Goal: Information Seeking & Learning: Learn about a topic

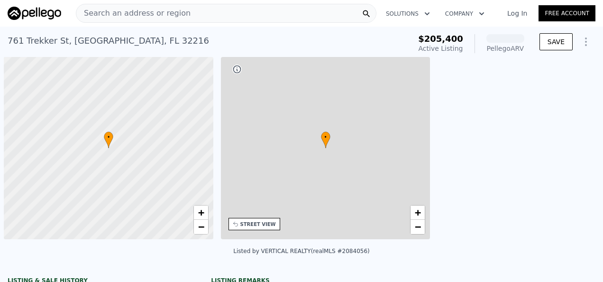
scroll to position [0, 4]
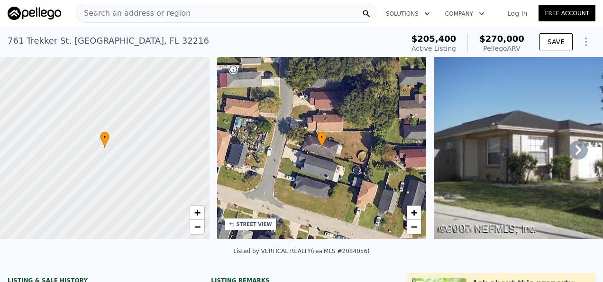
click at [547, 155] on img at bounding box center [555, 148] width 243 height 182
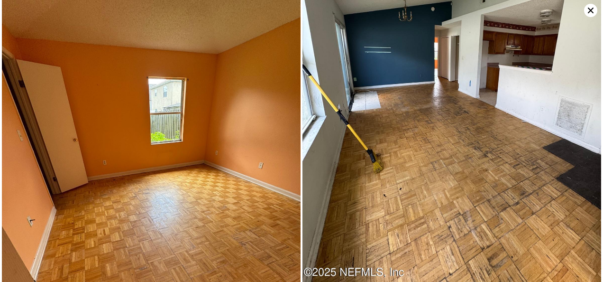
scroll to position [0, 0]
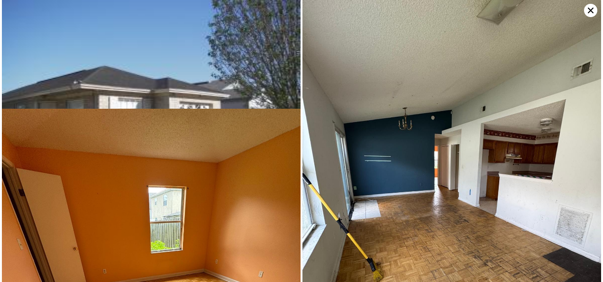
click at [245, 91] on img at bounding box center [151, 112] width 299 height 224
click at [142, 17] on img at bounding box center [151, 112] width 299 height 224
click at [592, 8] on icon at bounding box center [591, 11] width 6 height 6
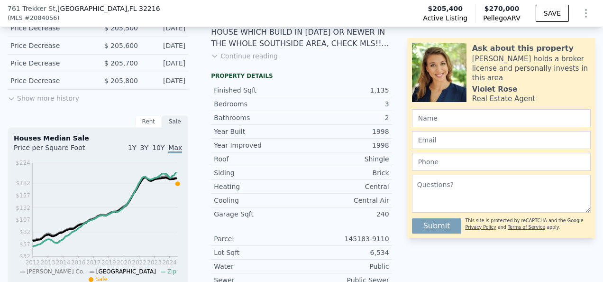
scroll to position [233, 0]
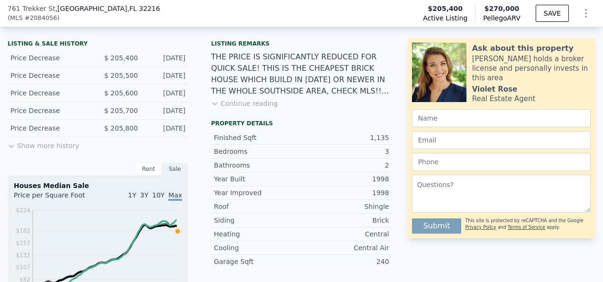
click at [237, 108] on button "Continue reading" at bounding box center [244, 103] width 67 height 9
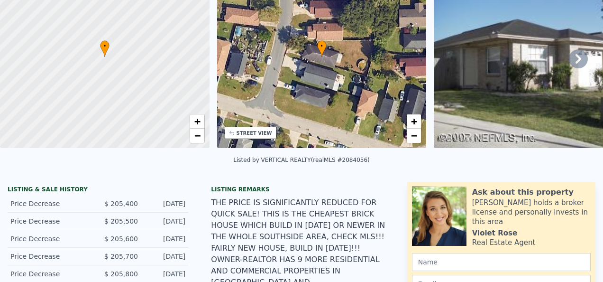
scroll to position [3, 0]
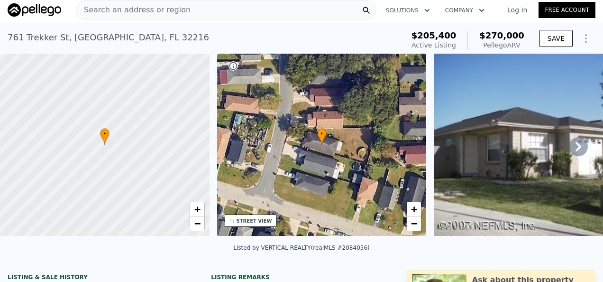
click at [569, 147] on icon at bounding box center [578, 146] width 19 height 19
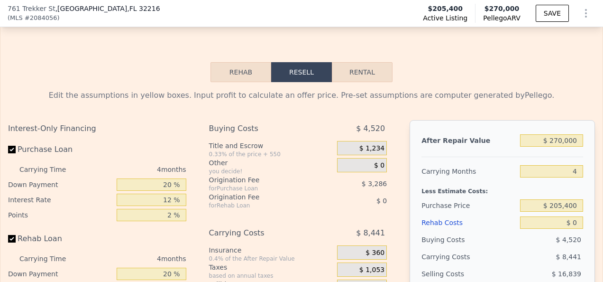
scroll to position [1608, 0]
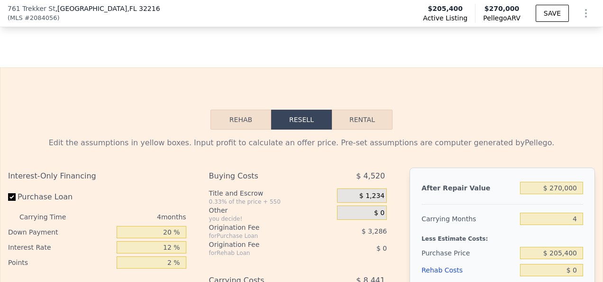
click at [242, 109] on button "Rehab" at bounding box center [240, 119] width 61 height 20
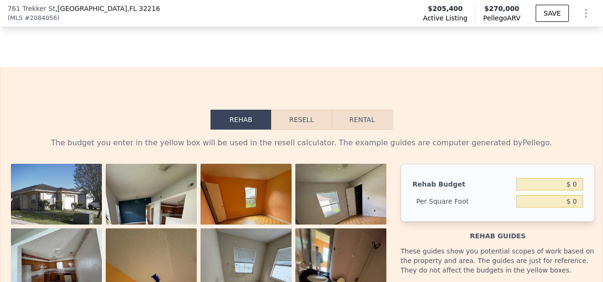
click at [102, 172] on img at bounding box center [56, 198] width 91 height 68
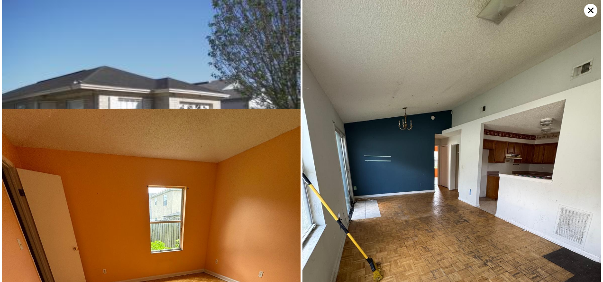
click at [183, 90] on img at bounding box center [151, 112] width 299 height 224
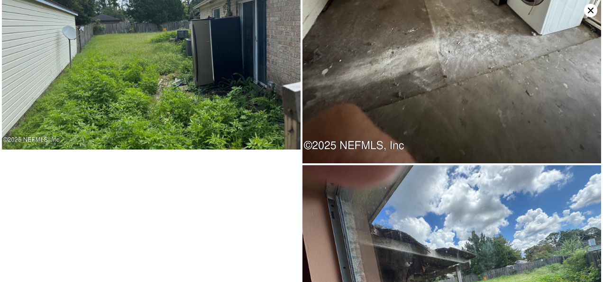
scroll to position [1915, 0]
